Goal: Transaction & Acquisition: Purchase product/service

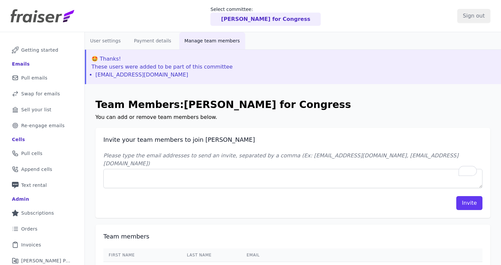
click at [42, 19] on img at bounding box center [43, 15] width 64 height 13
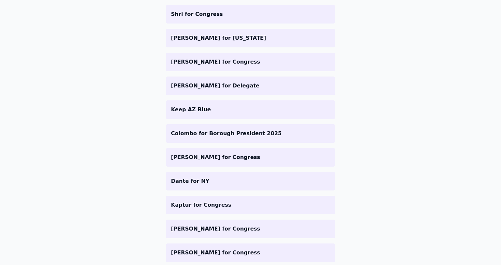
scroll to position [240, 0]
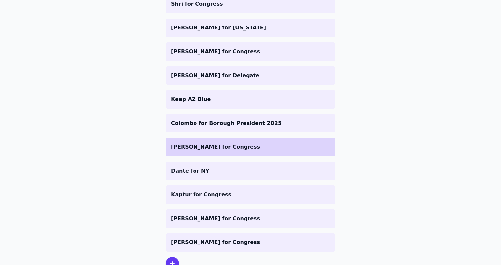
click at [193, 151] on p "[PERSON_NAME] for Congress" at bounding box center [250, 147] width 159 height 8
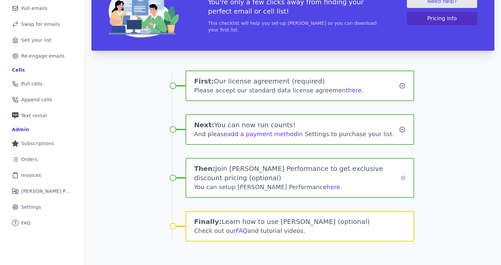
scroll to position [44, 0]
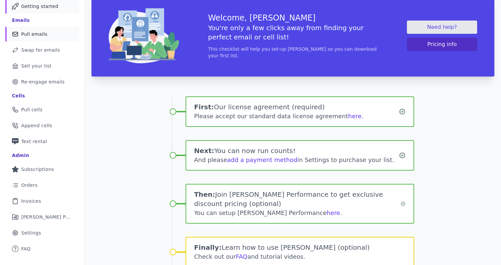
click at [34, 37] on span "Pull emails" at bounding box center [34, 34] width 26 height 7
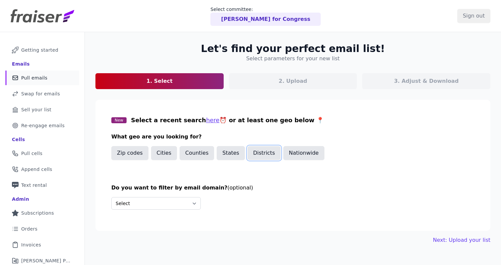
click at [266, 155] on button "Districts" at bounding box center [264, 153] width 33 height 14
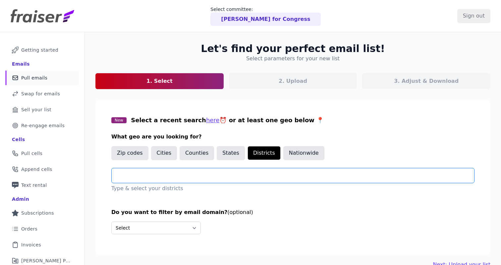
click at [174, 176] on input "text" at bounding box center [295, 176] width 357 height 8
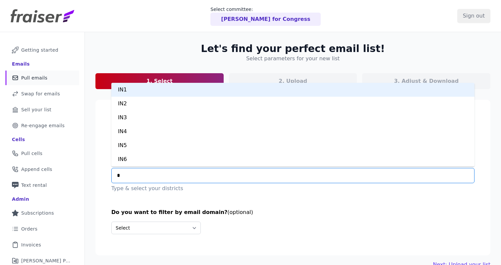
type input "**"
click at [127, 89] on div "NJ1" at bounding box center [292, 90] width 363 height 14
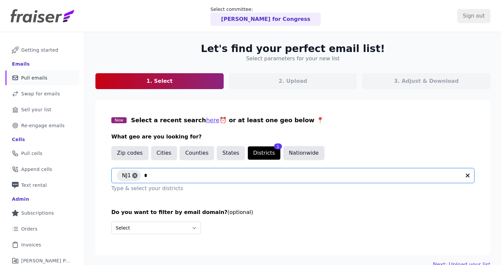
type input "**"
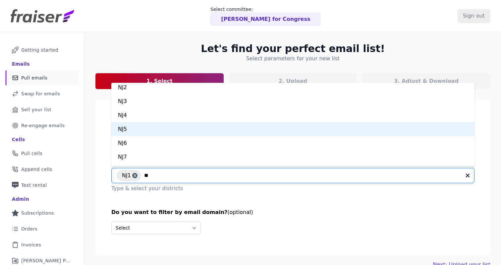
scroll to position [39, 0]
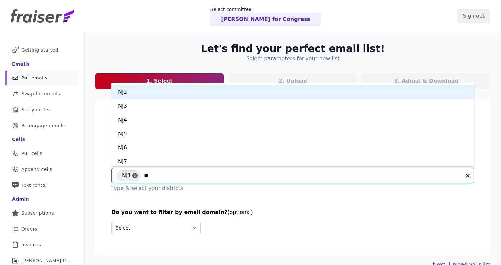
click at [122, 92] on div "NJ2" at bounding box center [292, 92] width 363 height 14
type input "**"
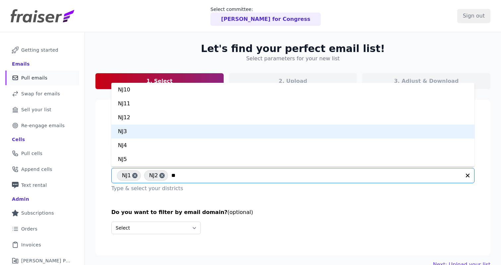
click at [128, 127] on div "NJ3" at bounding box center [292, 132] width 363 height 14
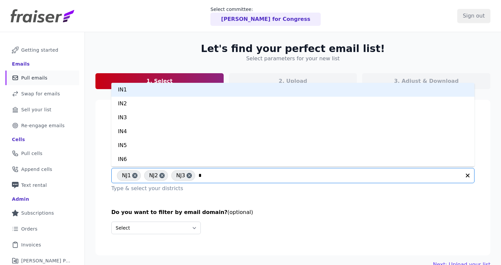
type input "**"
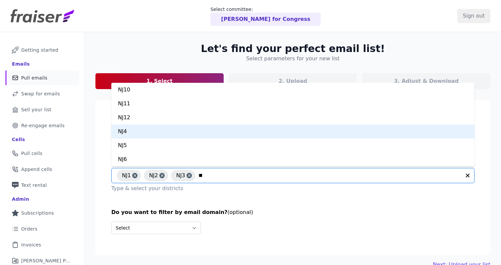
click at [158, 129] on div "NJ4" at bounding box center [292, 132] width 363 height 14
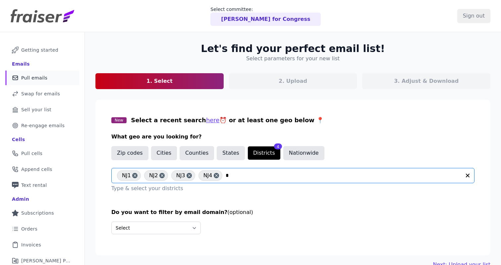
type input "**"
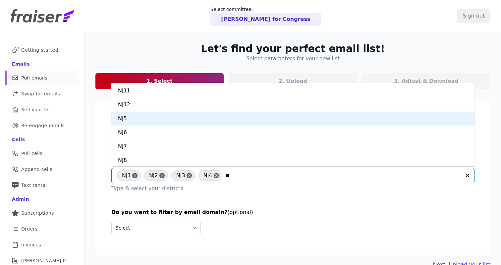
scroll to position [11, 0]
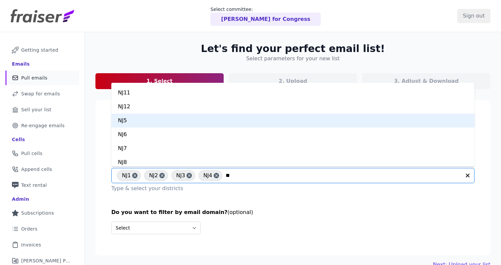
click at [134, 120] on div "NJ5" at bounding box center [292, 121] width 363 height 14
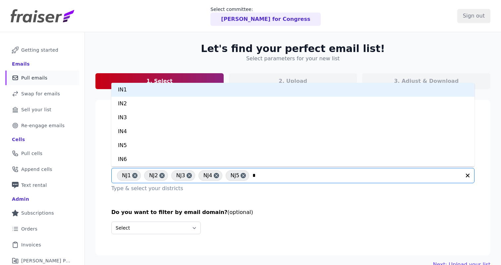
type input "**"
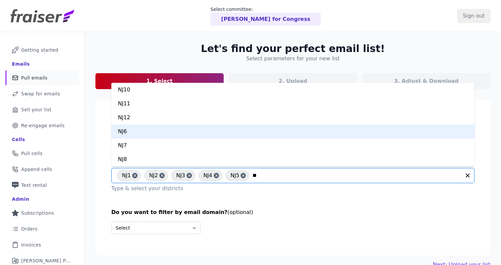
click at [149, 131] on div "NJ6" at bounding box center [292, 132] width 363 height 14
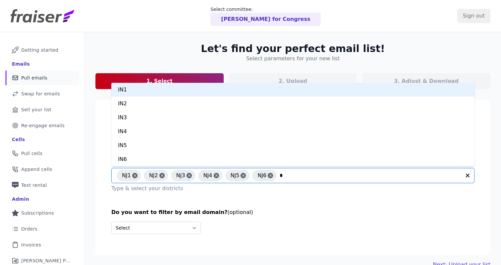
type input "**"
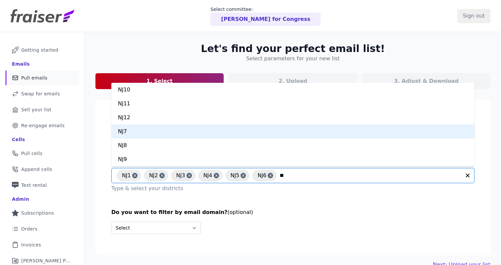
click at [125, 132] on div "NJ7" at bounding box center [292, 132] width 363 height 14
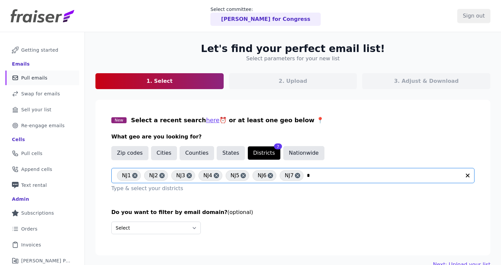
type input "**"
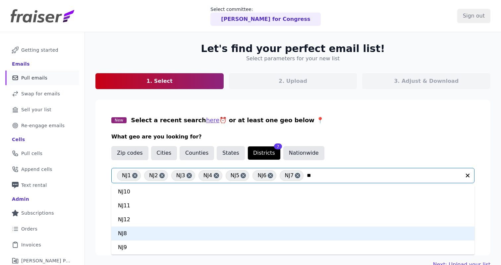
click at [152, 232] on div "NJ8" at bounding box center [292, 234] width 363 height 14
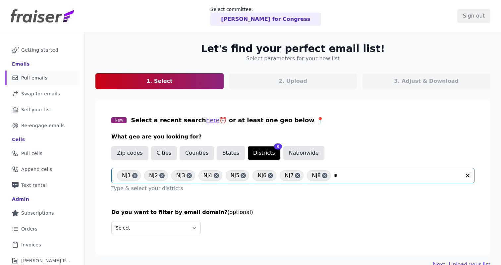
type input "**"
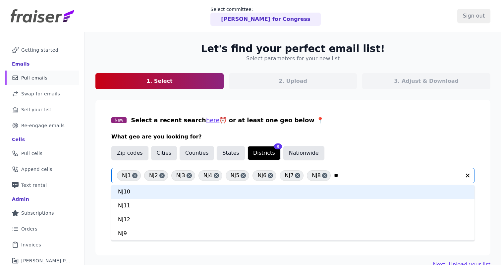
click at [149, 195] on div "NJ10" at bounding box center [292, 192] width 363 height 14
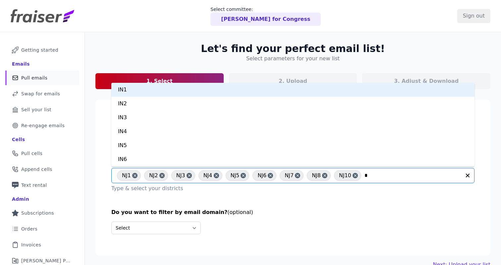
type input "**"
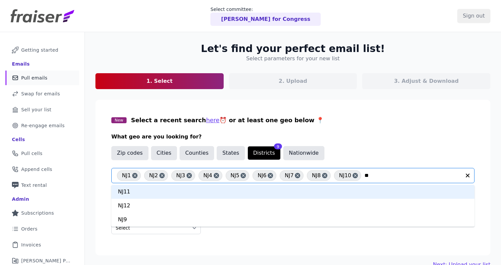
click at [129, 196] on div "NJ11" at bounding box center [292, 192] width 363 height 14
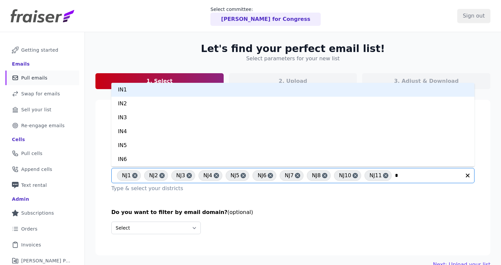
type input "**"
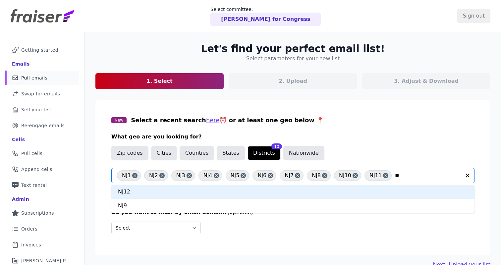
click at [134, 194] on div "NJ12" at bounding box center [292, 192] width 363 height 14
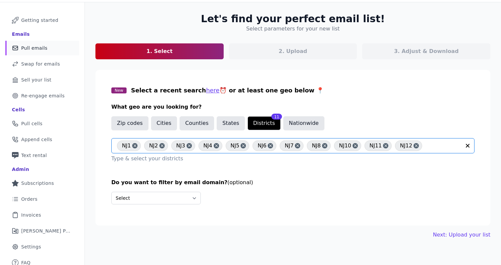
scroll to position [35, 0]
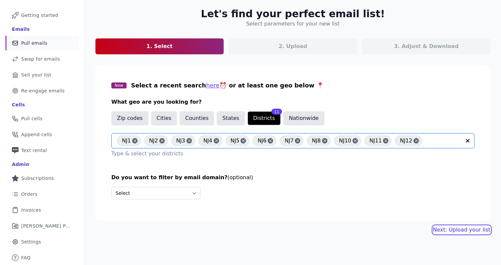
click at [455, 231] on link "Next: Upload your list" at bounding box center [461, 230] width 57 height 8
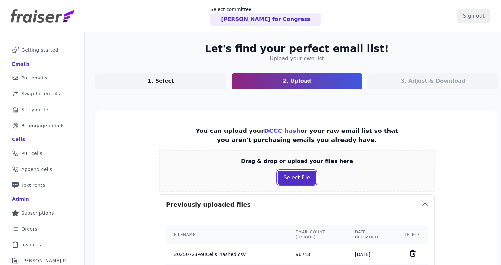
click at [292, 177] on button "Select File" at bounding box center [297, 178] width 38 height 14
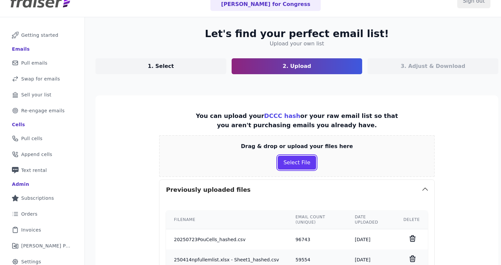
scroll to position [16, 0]
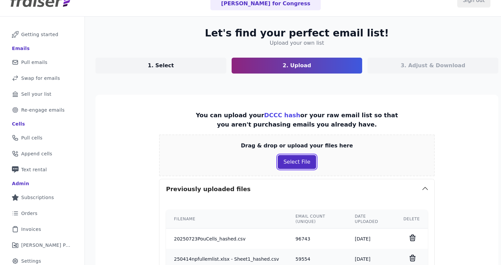
click at [295, 165] on button "Select File" at bounding box center [297, 162] width 38 height 14
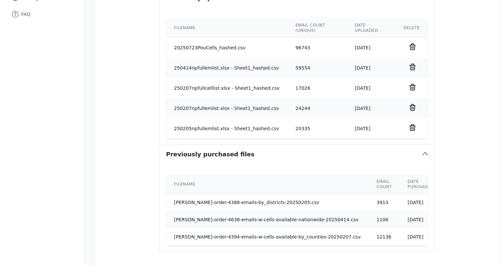
scroll to position [336, 0]
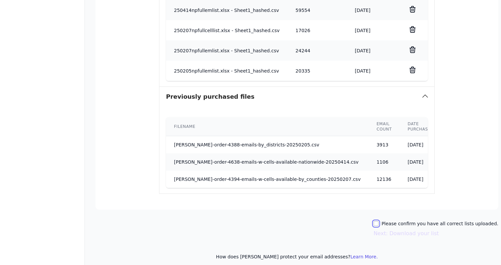
click at [375, 224] on input "Please confirm you have all correct lists uploaded." at bounding box center [375, 223] width 5 height 5
checkbox input "true"
click at [401, 233] on button "Next: Download your list" at bounding box center [405, 234] width 65 height 8
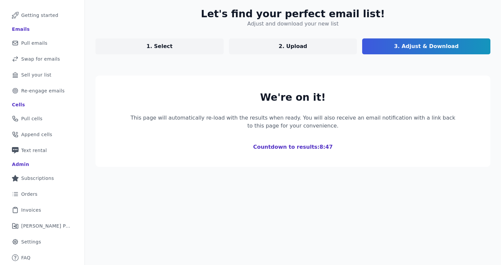
scroll to position [108, 0]
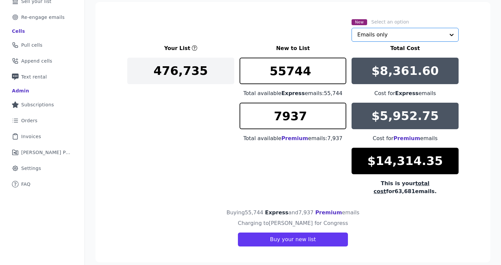
click at [400, 37] on input "text" at bounding box center [401, 34] width 88 height 13
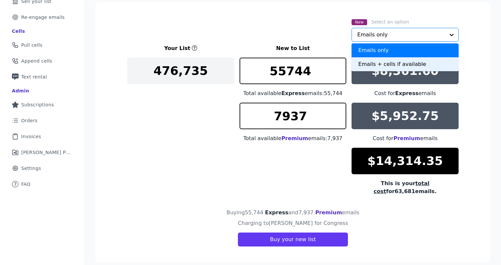
click at [390, 65] on div "Emails + cells if available" at bounding box center [405, 64] width 107 height 14
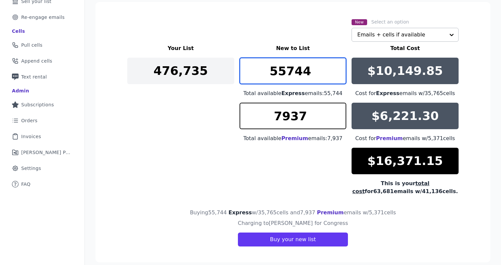
click at [315, 74] on input "55744" at bounding box center [293, 71] width 107 height 27
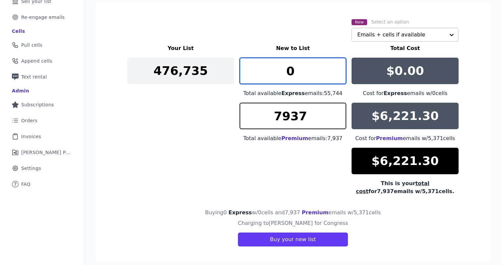
type input "0"
click at [249, 175] on div "Your List New to List Total Cost 476,735 0 Total available Express emails: 55,7…" at bounding box center [292, 119] width 331 height 151
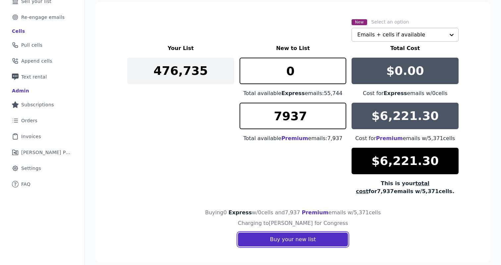
click at [284, 237] on button "Buy your new list" at bounding box center [293, 240] width 110 height 14
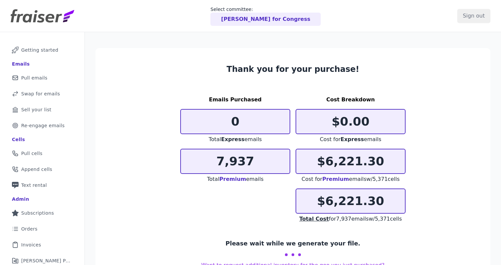
scroll to position [34, 0]
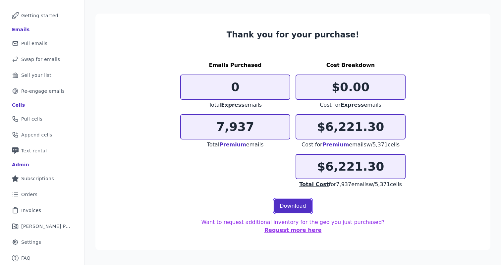
click at [286, 206] on link "Download" at bounding box center [293, 206] width 38 height 14
click at [174, 172] on section "Thank you for your purchase! Emails Purchased 0 Total Express emails 7,937 Tota…" at bounding box center [292, 132] width 395 height 237
click at [54, 46] on link "Mail Icon Outline of a mail envelope Pull emails" at bounding box center [42, 43] width 74 height 15
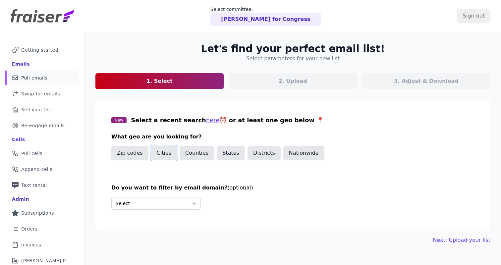
click at [169, 154] on button "Cities" at bounding box center [164, 153] width 26 height 14
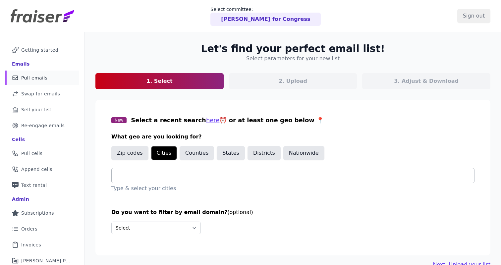
click at [185, 180] on div at bounding box center [295, 175] width 357 height 15
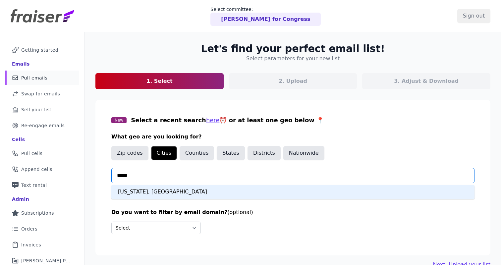
type input "******"
click at [155, 192] on div "[US_STATE], [GEOGRAPHIC_DATA]" at bounding box center [292, 192] width 363 height 14
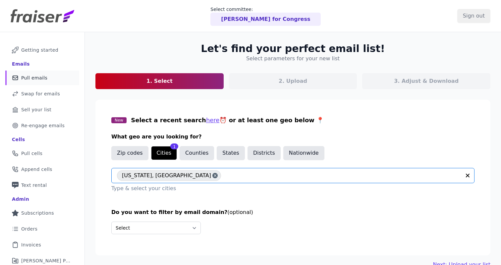
click at [257, 203] on section "New Select a recent search here ⏰ or at least one geo below 📍 What geo are you …" at bounding box center [292, 178] width 395 height 156
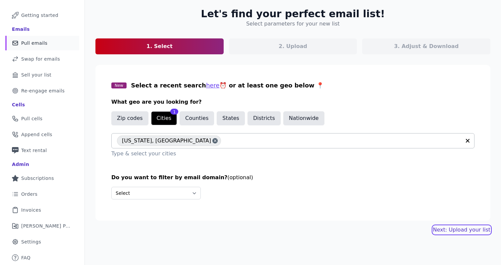
click at [442, 230] on link "Next: Upload your list" at bounding box center [461, 230] width 57 height 8
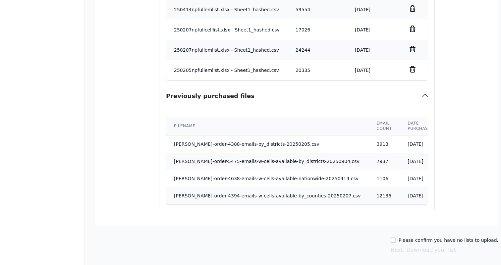
scroll to position [328, 0]
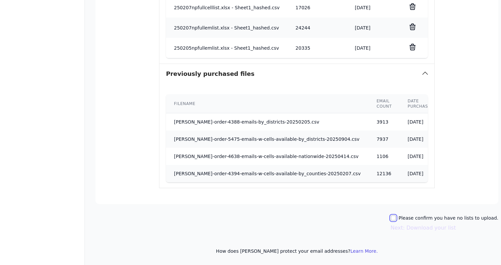
click at [392, 217] on input "Please confirm you have no lists to upload." at bounding box center [393, 217] width 5 height 5
checkbox input "true"
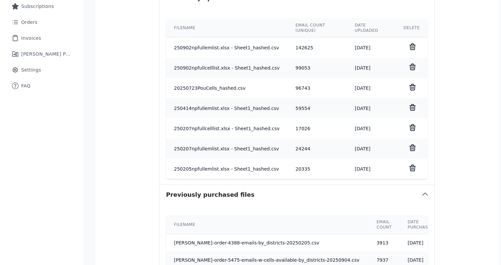
scroll to position [170, 0]
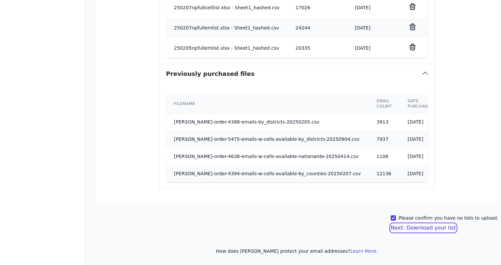
click at [423, 230] on button "Next: Download your list" at bounding box center [423, 228] width 65 height 8
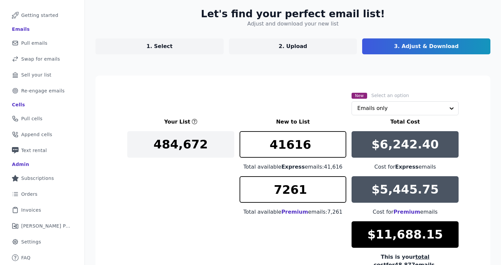
scroll to position [108, 0]
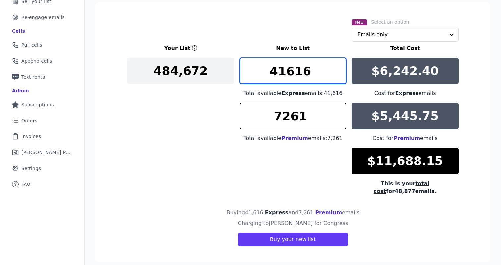
click at [312, 71] on input "41616" at bounding box center [293, 71] width 107 height 27
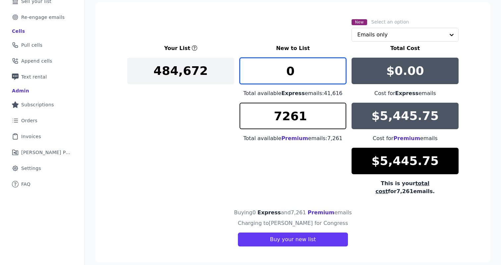
type input "0"
click at [281, 172] on div "Your List New to List Total Cost 484,672 0 Total available Express emails: 41,6…" at bounding box center [292, 119] width 331 height 151
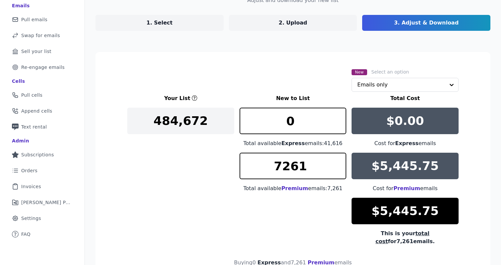
scroll to position [55, 0]
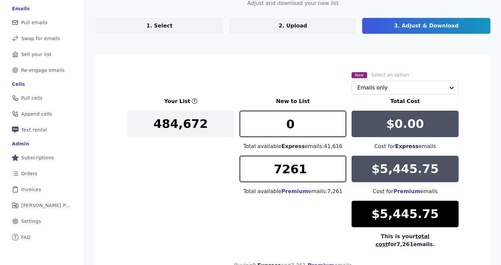
click at [296, 69] on section "New Select an option Emails only Your List New to List Total Cost 484,672 0 Tot…" at bounding box center [292, 185] width 395 height 260
click at [419, 86] on input "text" at bounding box center [401, 87] width 88 height 13
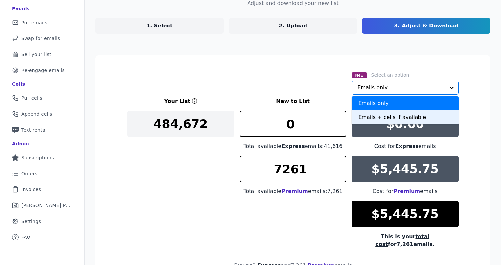
click at [398, 117] on div "Emails + cells if available" at bounding box center [405, 117] width 107 height 14
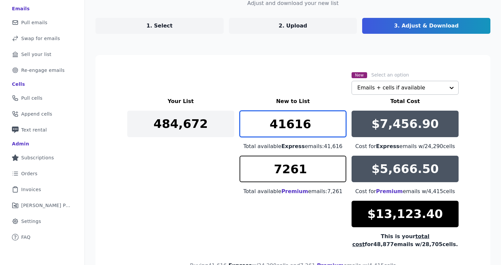
click at [316, 122] on input "41616" at bounding box center [293, 124] width 107 height 27
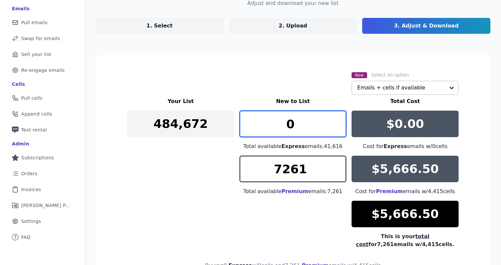
type input "0"
click at [276, 238] on div "Your List New to List Total Cost 484,672 0 Total available Express emails: 41,6…" at bounding box center [292, 172] width 331 height 151
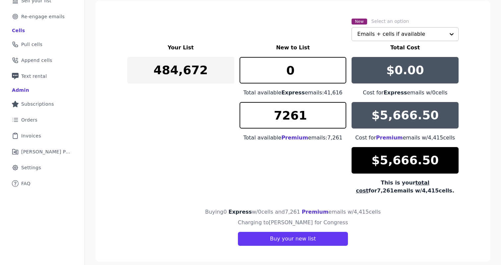
scroll to position [110, 0]
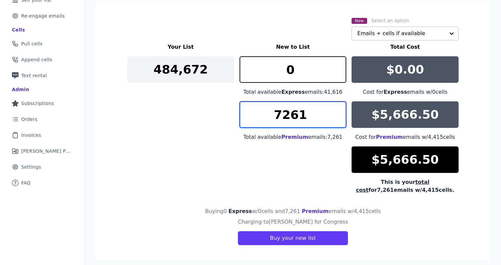
click at [310, 119] on input "7261" at bounding box center [293, 114] width 107 height 27
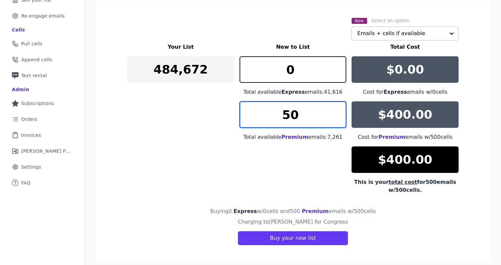
type input "5"
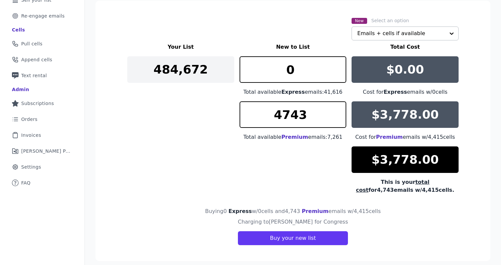
click at [302, 162] on div "Your List New to List Total Cost 484,672 0 Total available Express emails: 41,6…" at bounding box center [292, 118] width 331 height 151
click at [310, 115] on input "4743" at bounding box center [293, 114] width 107 height 27
click at [288, 154] on div "Your List New to List Total Cost 484,672 0 Total available Express emails: 41,6…" at bounding box center [292, 118] width 331 height 151
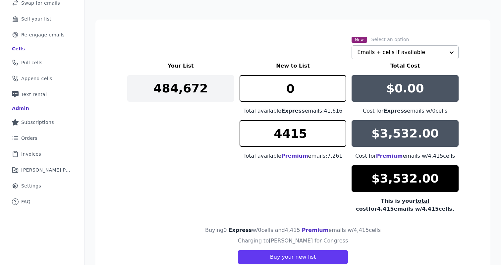
scroll to position [116, 0]
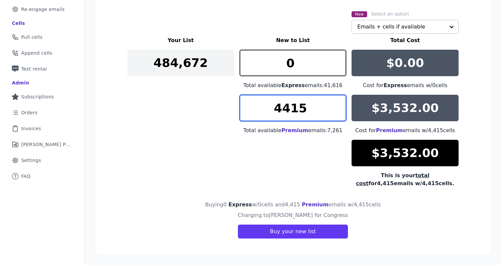
click at [313, 114] on input "4415" at bounding box center [293, 108] width 107 height 27
type input "4743"
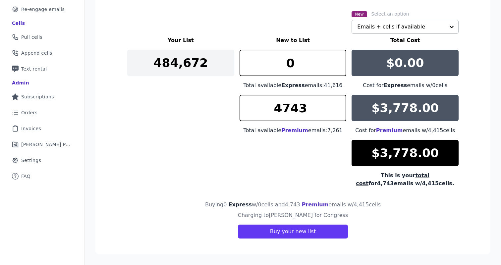
click at [299, 145] on div "Your List New to List Total Cost 484,672 0 Total available Express emails: 41,6…" at bounding box center [292, 111] width 331 height 151
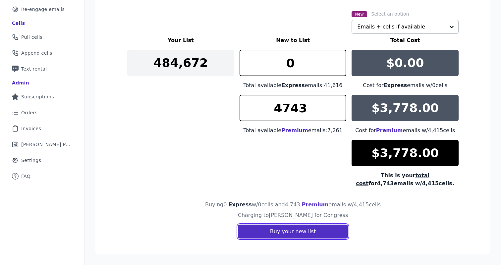
click at [285, 232] on button "Buy your new list" at bounding box center [293, 232] width 110 height 14
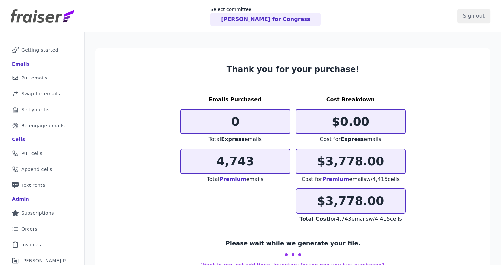
scroll to position [35, 0]
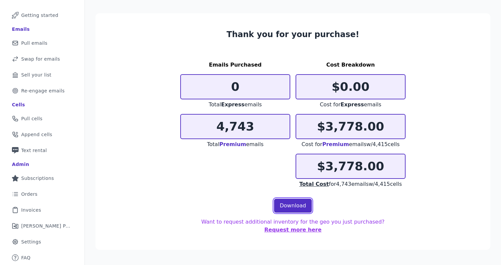
click at [287, 205] on link "Download" at bounding box center [293, 206] width 38 height 14
